Goal: Information Seeking & Learning: Learn about a topic

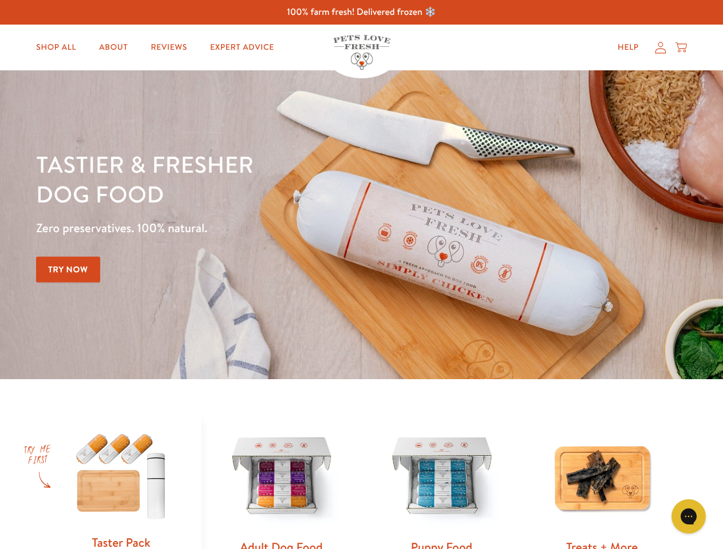
click at [361, 275] on div "Tastier & fresher dog food Zero preservatives. 100% natural. Try Now" at bounding box center [253, 224] width 434 height 151
click at [688, 517] on icon "Gorgias live chat" at bounding box center [688, 516] width 11 height 11
